Goal: Navigation & Orientation: Find specific page/section

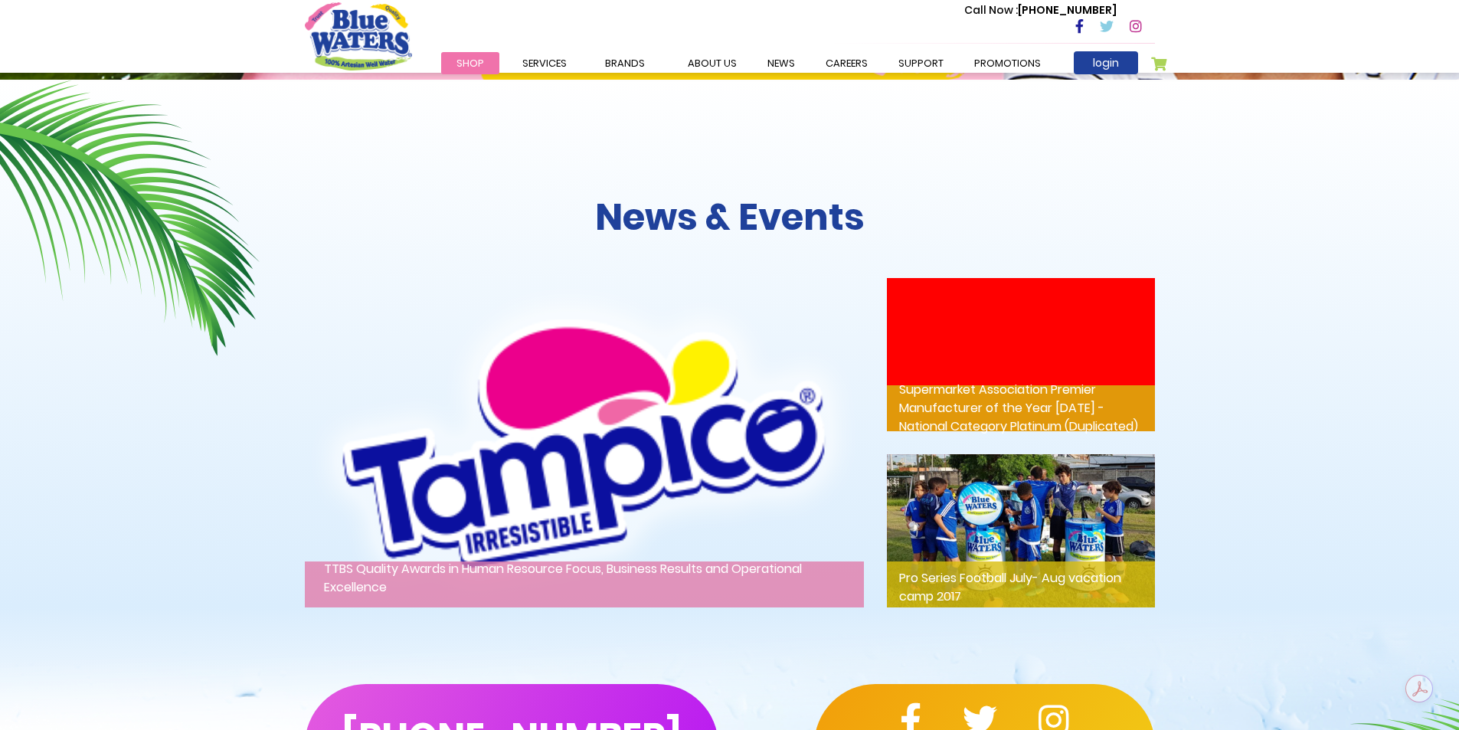
scroll to position [1701, 0]
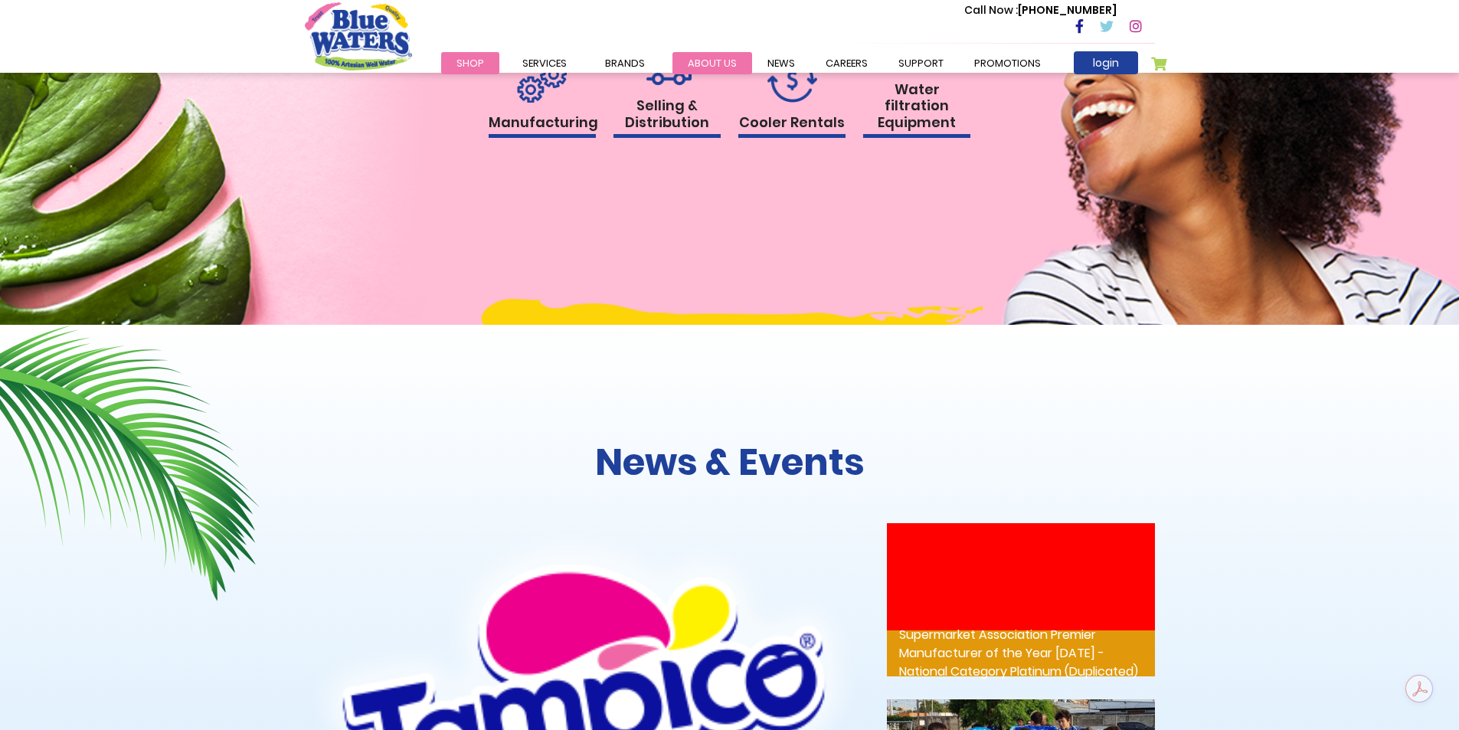
click at [695, 64] on link "about us" at bounding box center [713, 63] width 80 height 22
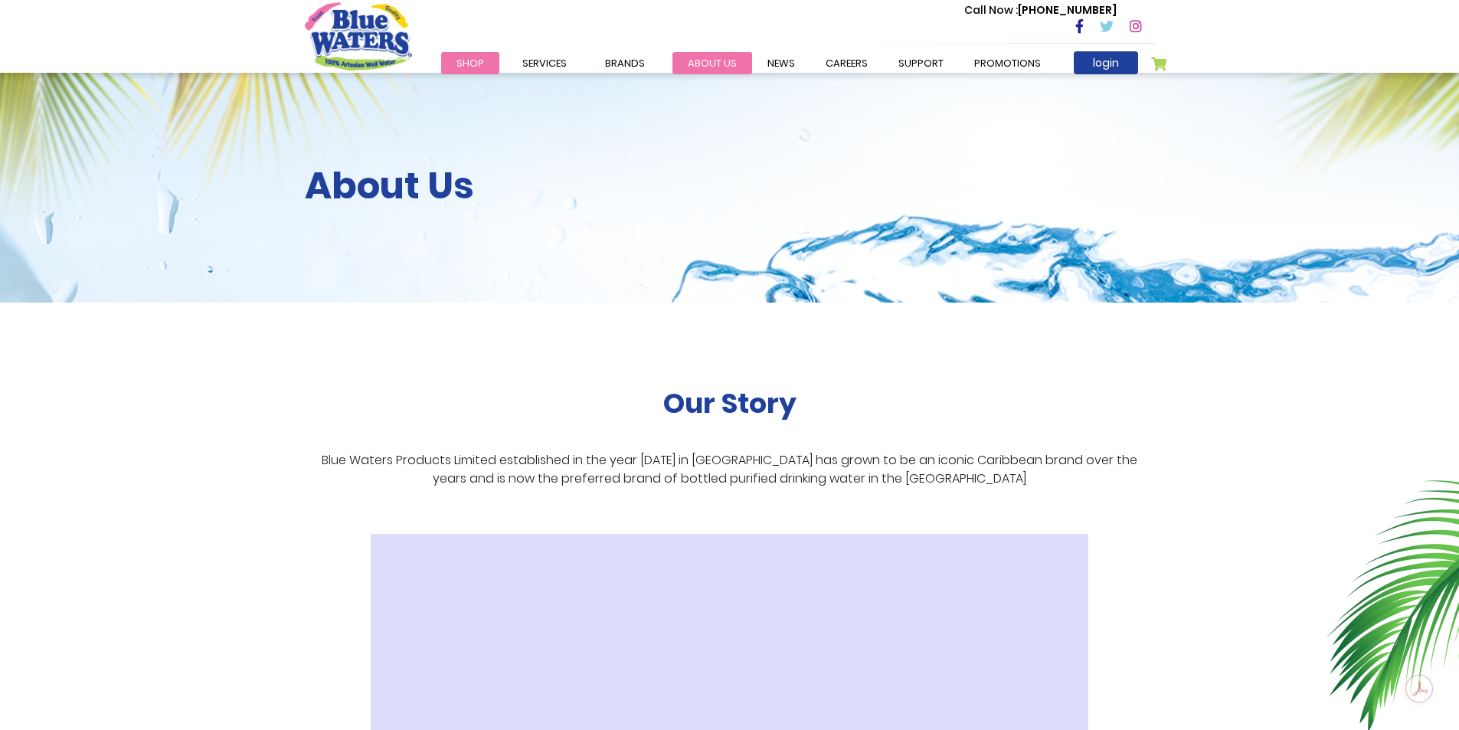
click at [719, 58] on link "about us" at bounding box center [713, 63] width 80 height 22
click at [833, 65] on link "careers" at bounding box center [847, 63] width 73 height 22
